Goal: Task Accomplishment & Management: Complete application form

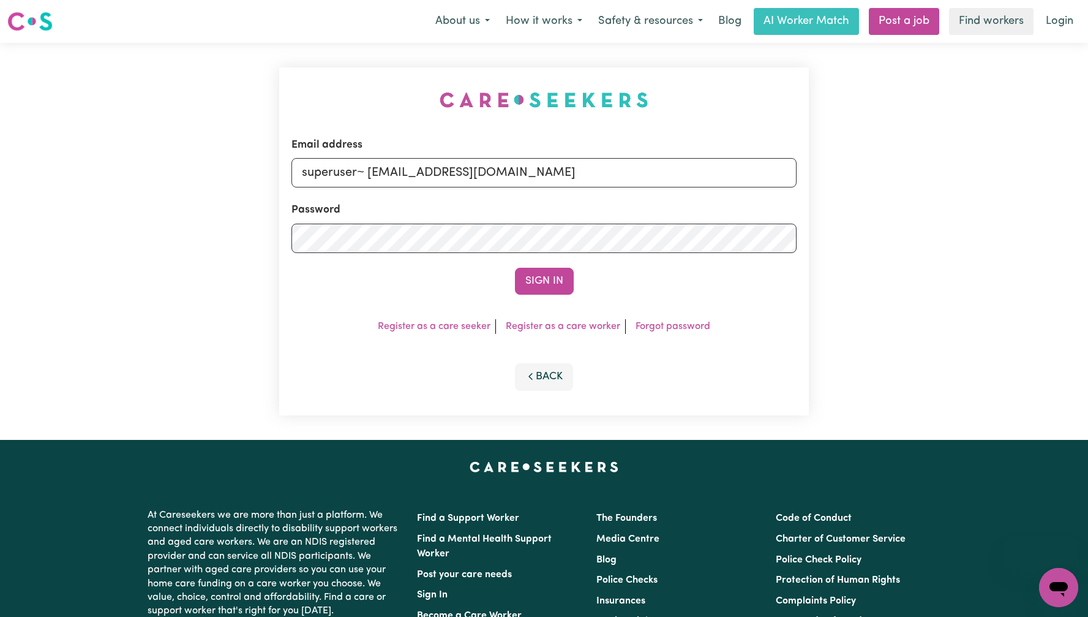
type input "superuser~ [EMAIL_ADDRESS][DOMAIN_NAME]"
click at [558, 278] on button "Sign In" at bounding box center [544, 281] width 59 height 27
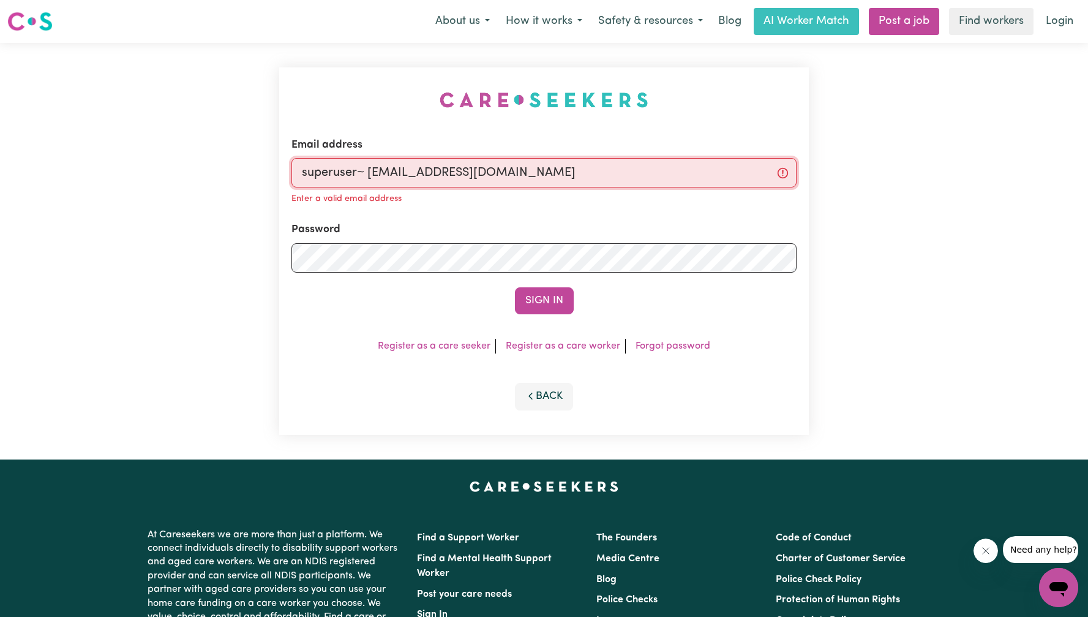
click at [358, 172] on input "superuser~ [EMAIL_ADDRESS][DOMAIN_NAME]" at bounding box center [544, 172] width 505 height 29
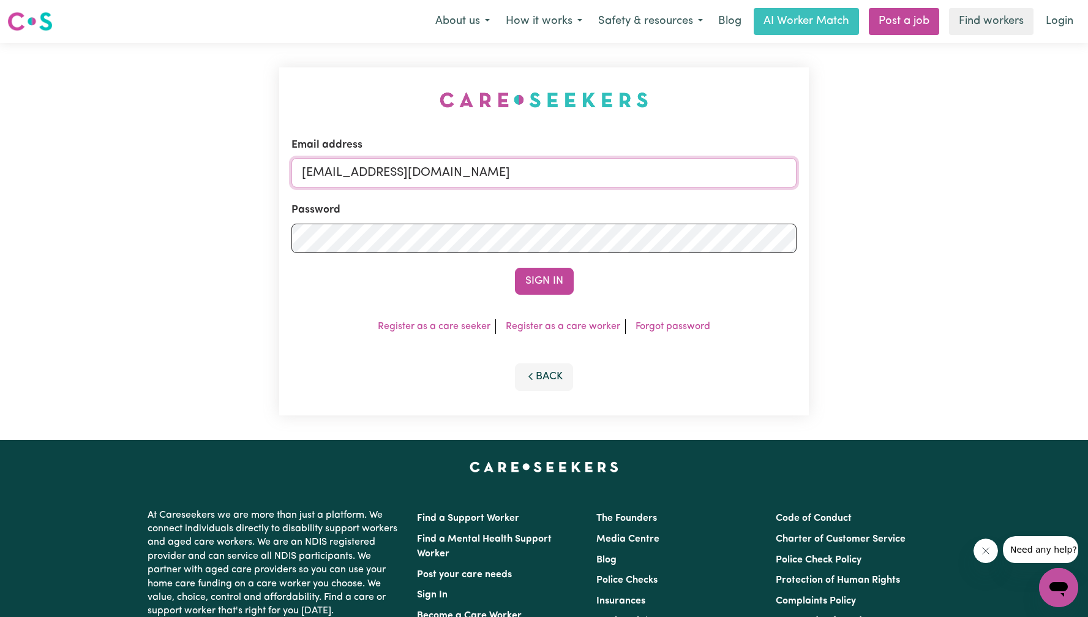
type input "[EMAIL_ADDRESS][DOMAIN_NAME]"
click at [515, 268] on button "Sign In" at bounding box center [544, 281] width 59 height 27
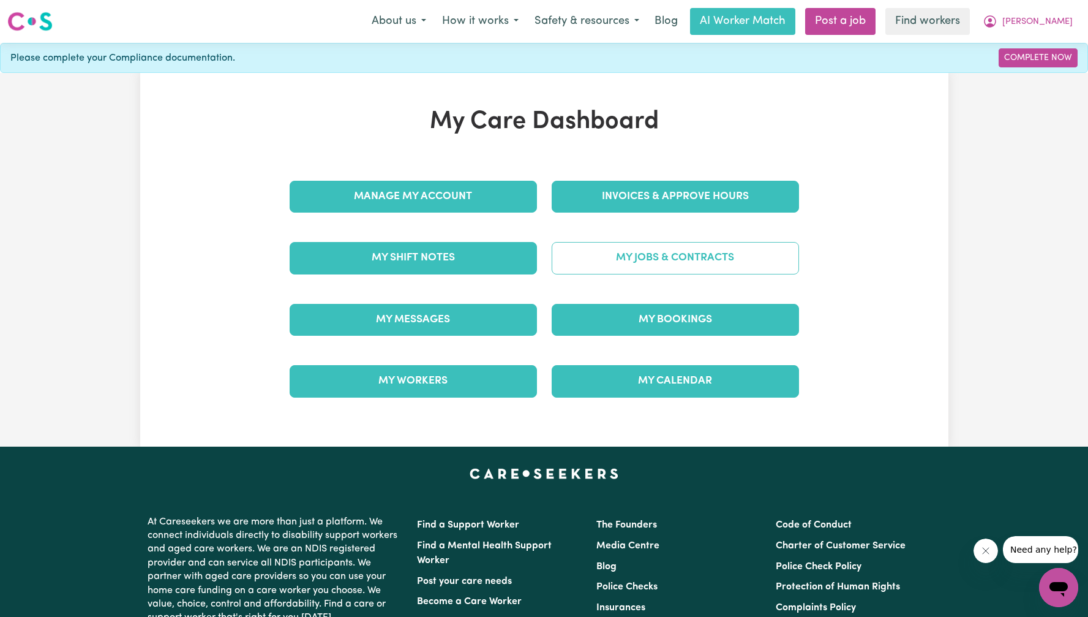
click at [707, 268] on link "My Jobs & Contracts" at bounding box center [675, 258] width 247 height 32
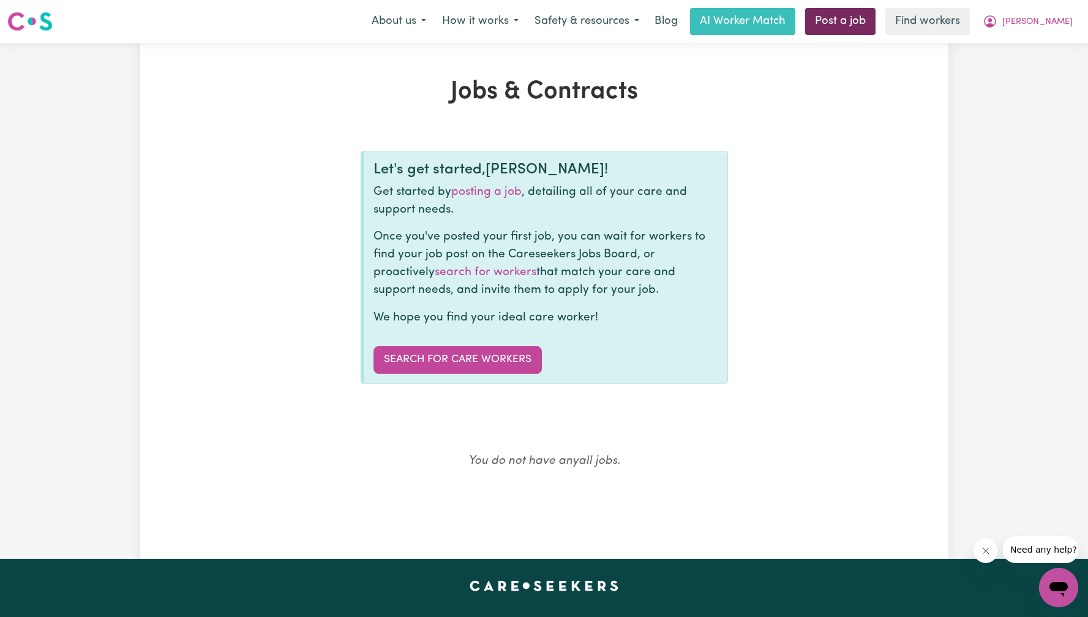
click at [876, 24] on link "Post a job" at bounding box center [840, 21] width 70 height 27
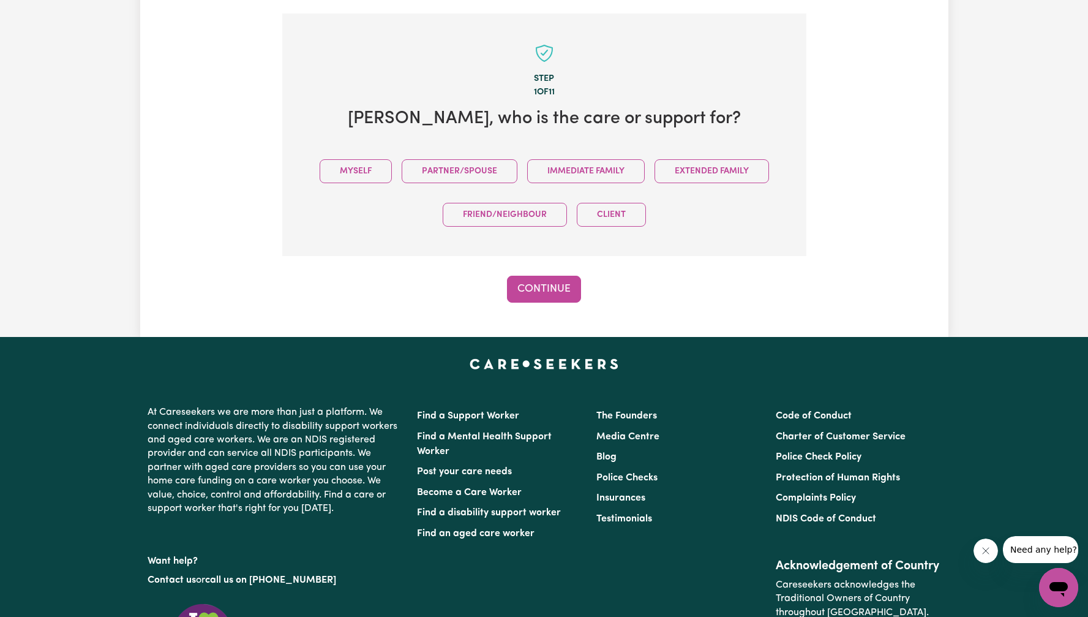
scroll to position [268, 0]
